Goal: Task Accomplishment & Management: Use online tool/utility

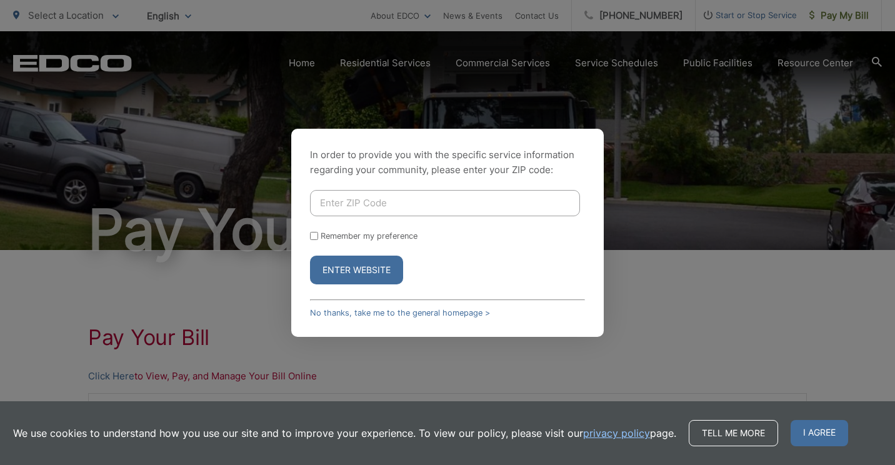
click at [395, 202] on input "Enter ZIP Code" at bounding box center [445, 203] width 270 height 26
type input "92064"
click at [314, 234] on input "Remember my preference" at bounding box center [314, 236] width 8 height 8
checkbox input "true"
click at [352, 274] on button "Enter Website" at bounding box center [356, 270] width 93 height 29
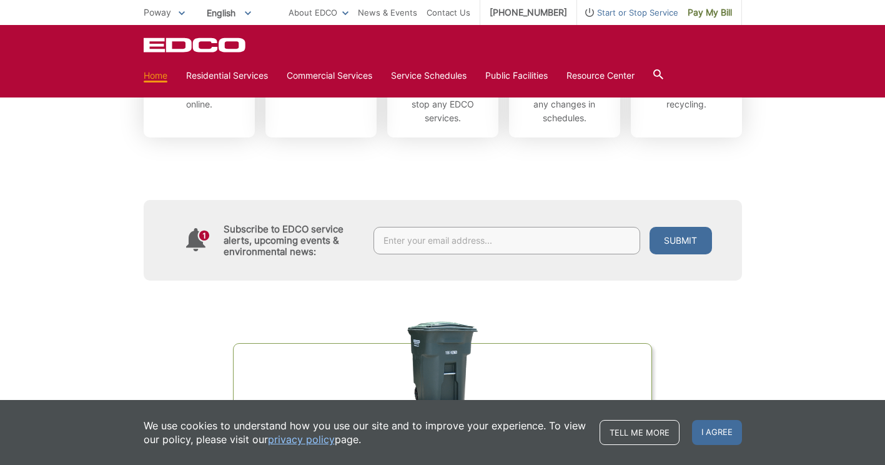
scroll to position [502, 0]
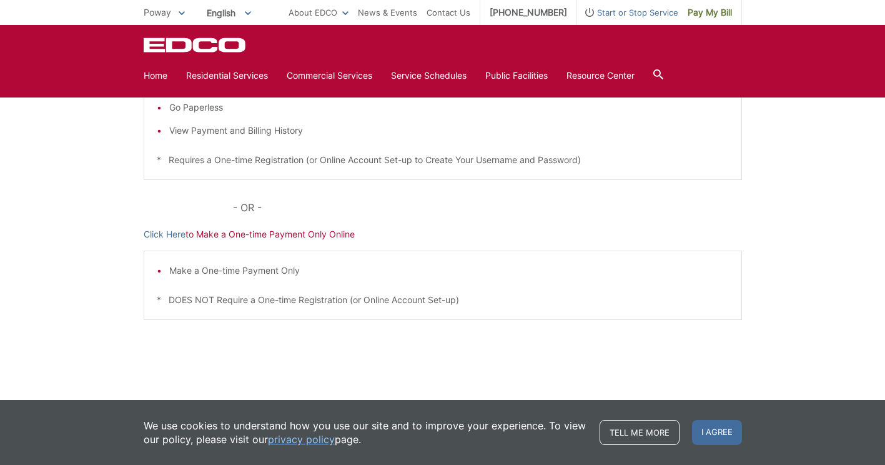
scroll to position [371, 0]
click at [144, 241] on link "Click Here" at bounding box center [165, 234] width 42 height 14
